Goal: Navigation & Orientation: Find specific page/section

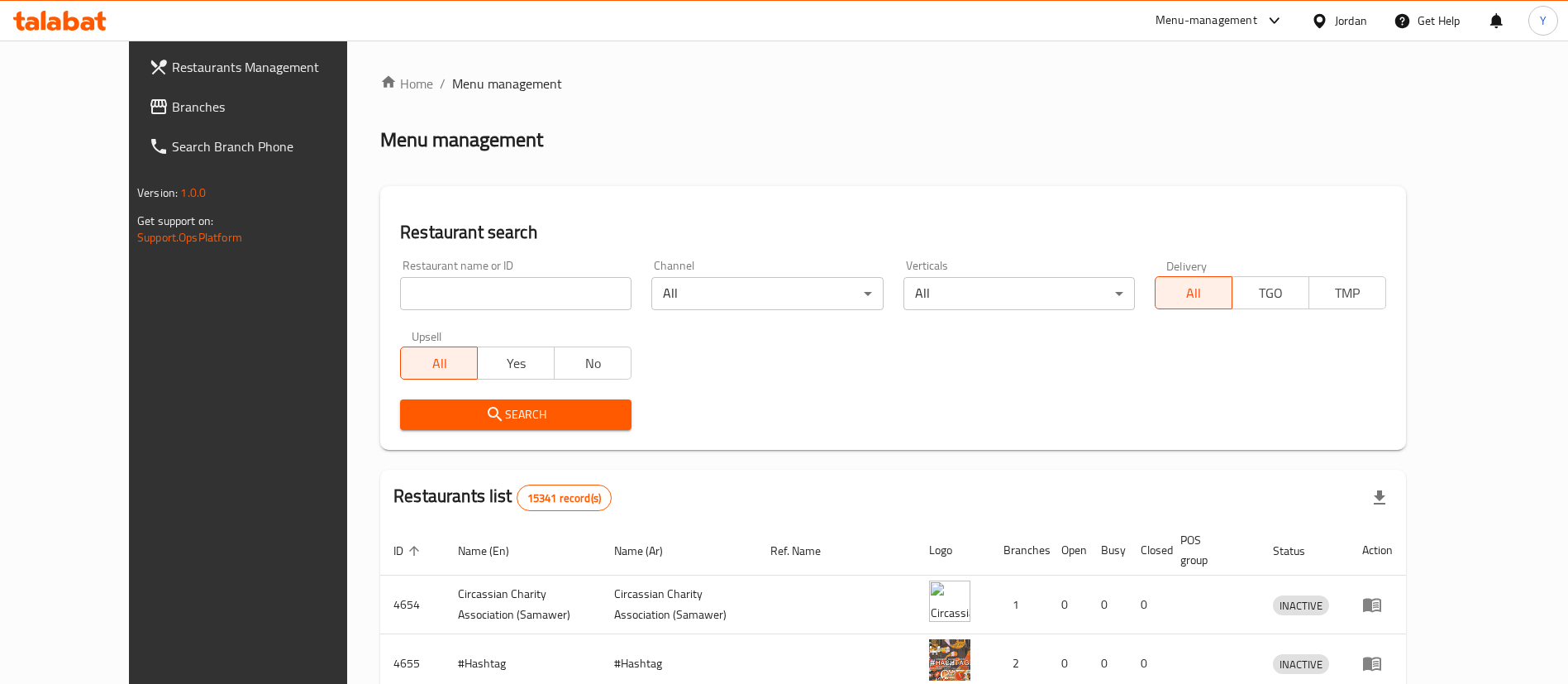
click at [1271, 23] on icon at bounding box center [1274, 20] width 20 height 20
click at [1171, 182] on div "Restaurant-Management" at bounding box center [1115, 182] width 130 height 18
